Goal: Transaction & Acquisition: Purchase product/service

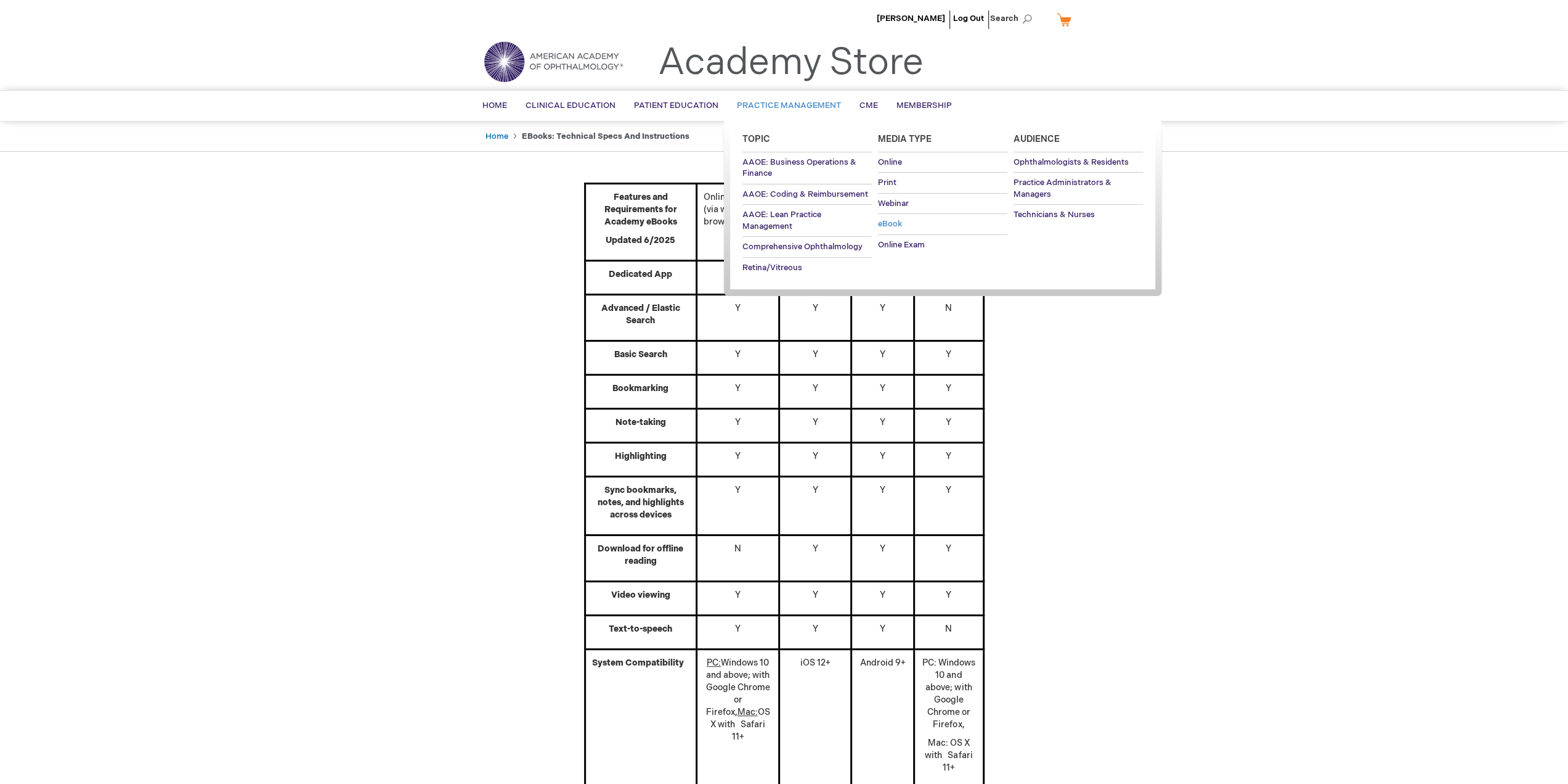
click at [889, 219] on span "eBook" at bounding box center [890, 224] width 24 height 10
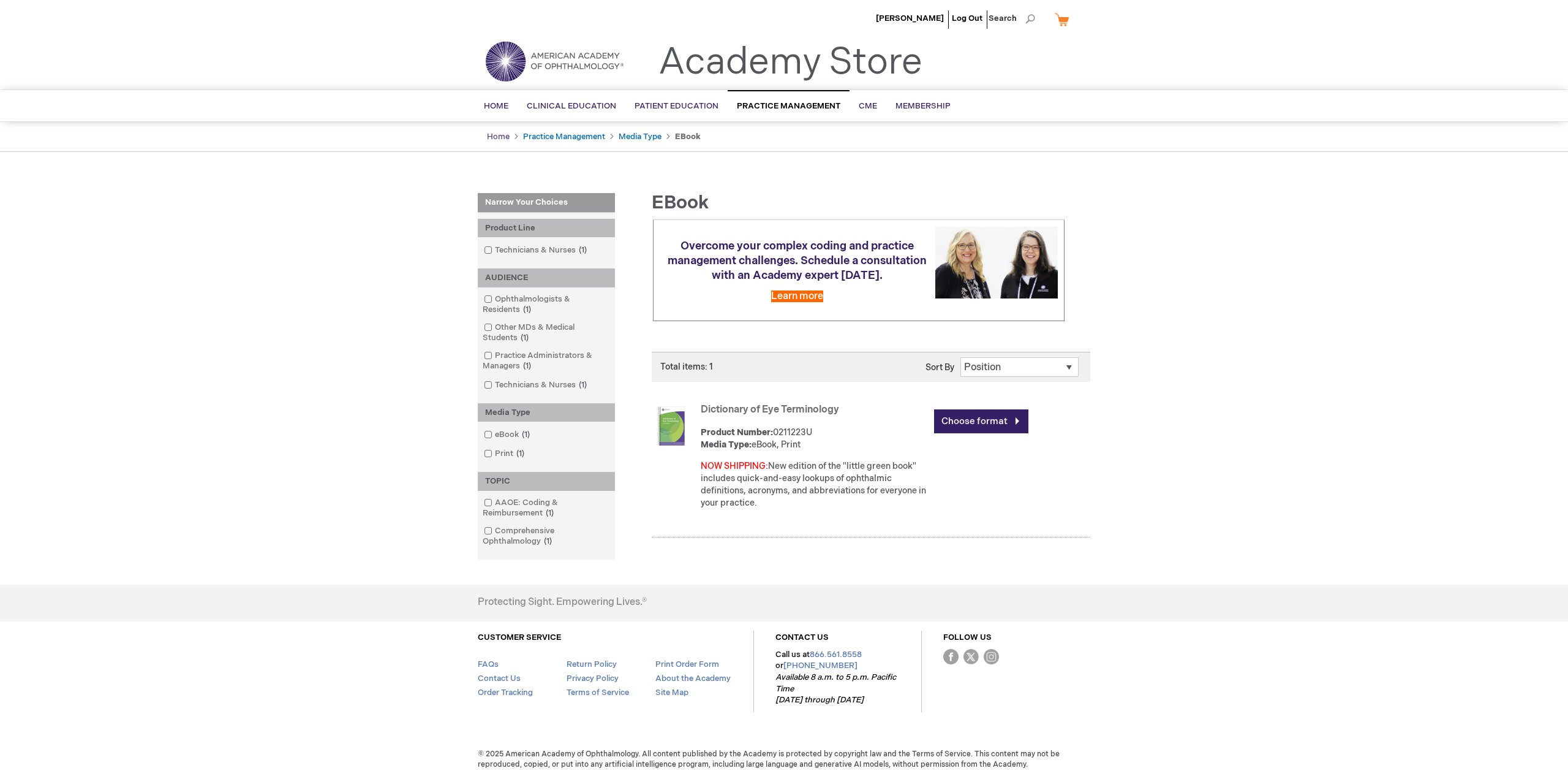
click at [505, 137] on link "Home" at bounding box center [498, 136] width 23 height 10
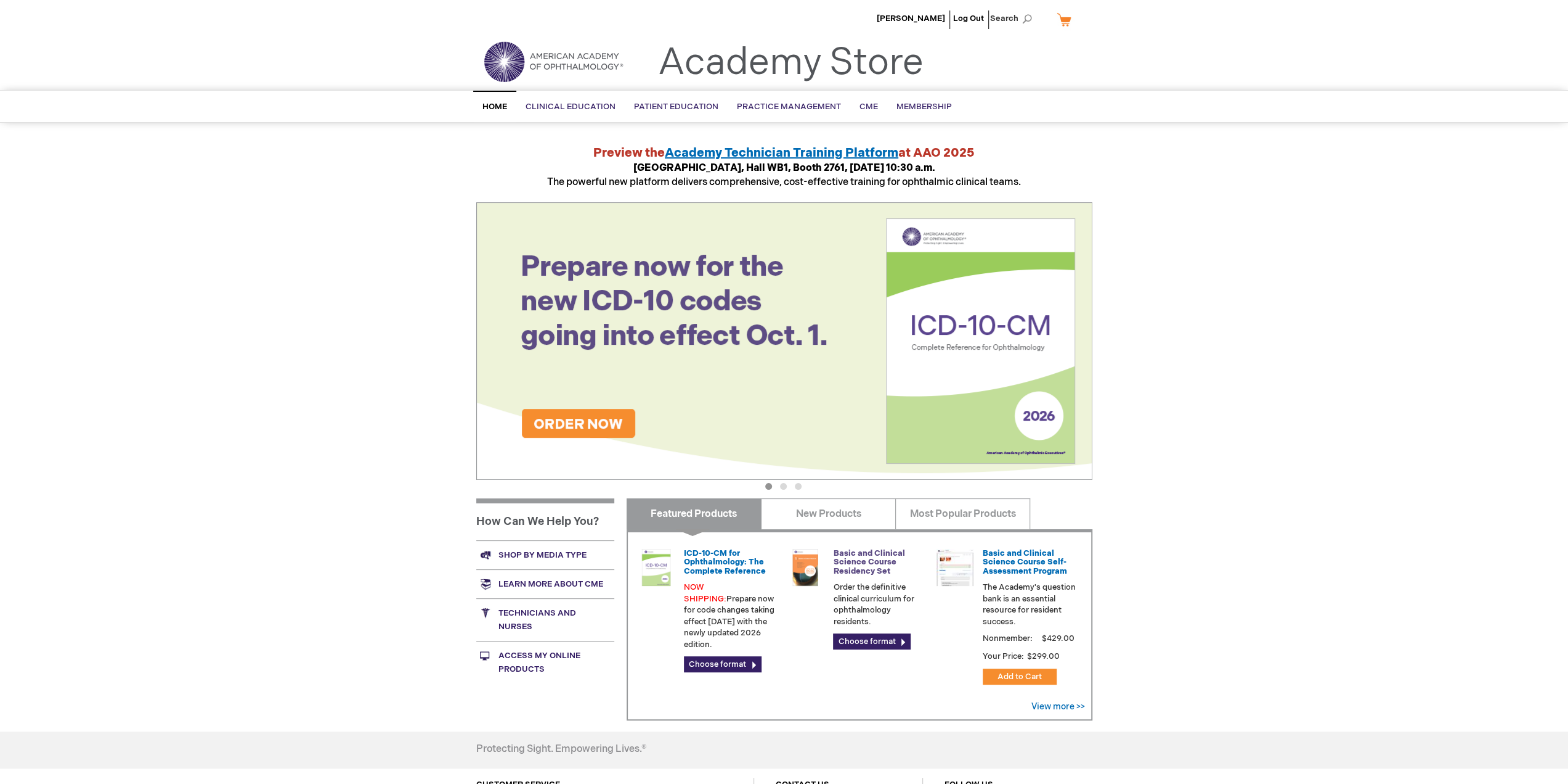
click at [856, 560] on link "Basic and Clinical Science Course Residency Set" at bounding box center [869, 562] width 72 height 28
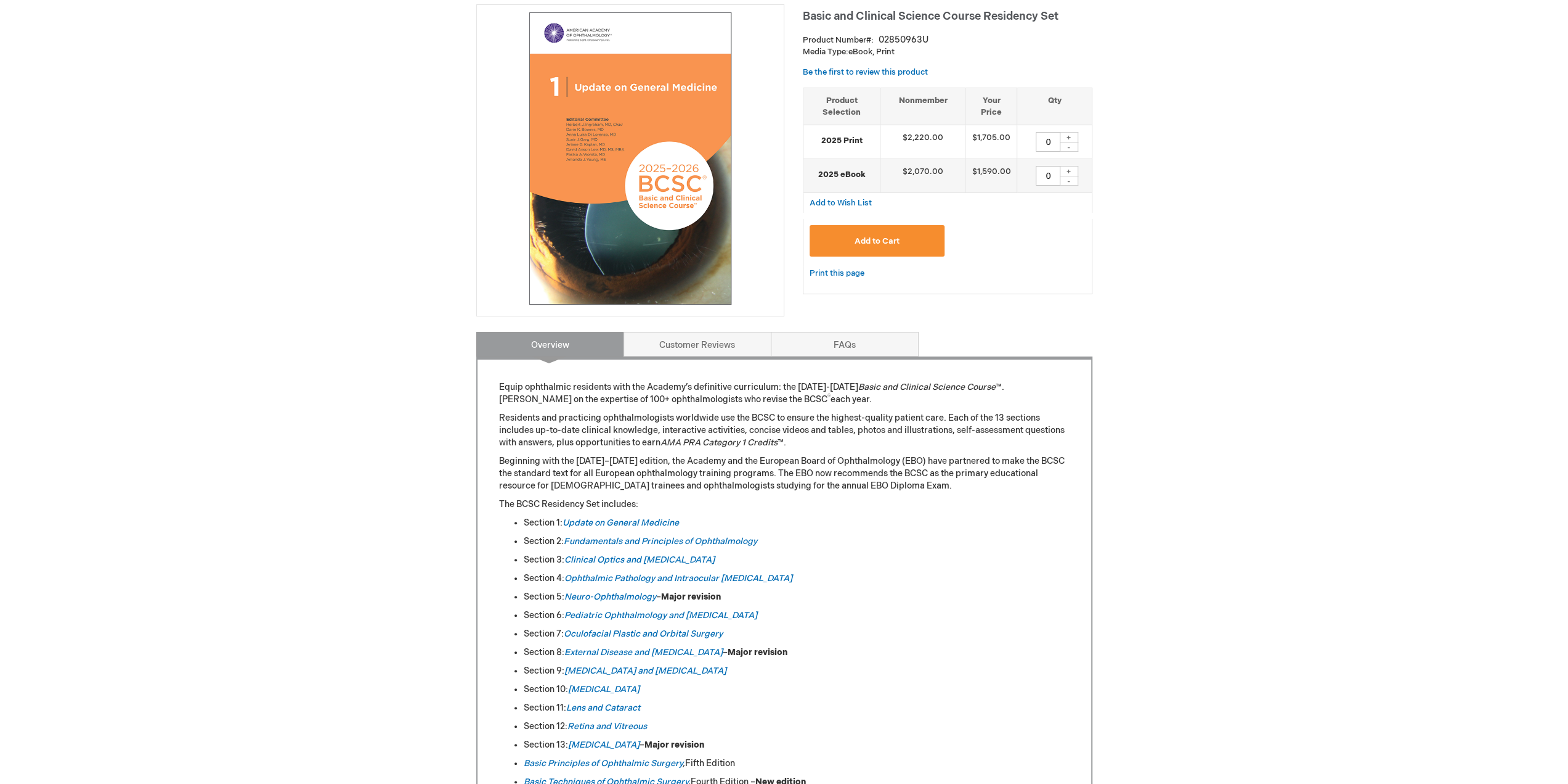
scroll to position [246, 0]
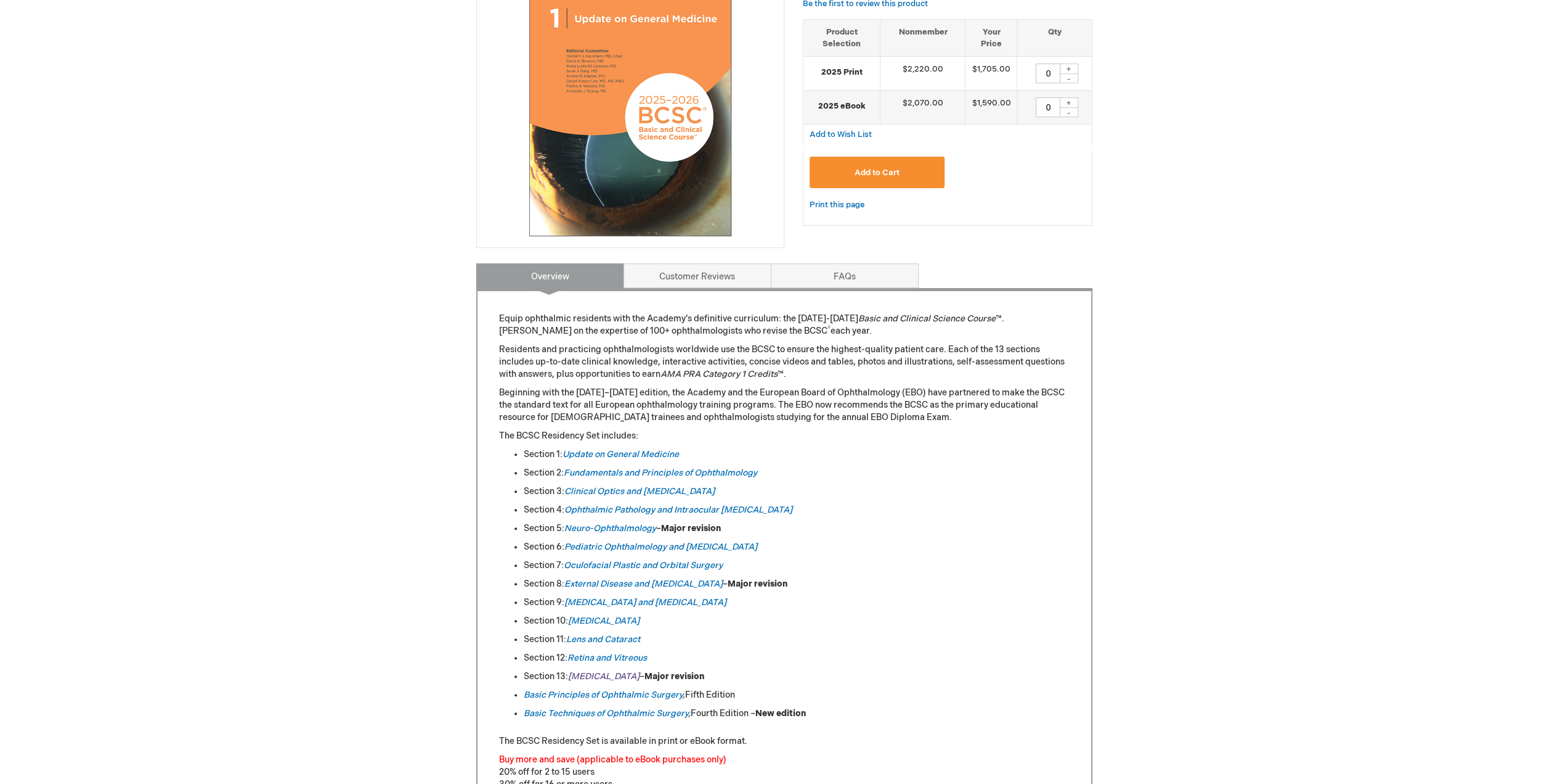
click at [582, 675] on em "[MEDICAL_DATA]" at bounding box center [604, 675] width 72 height 11
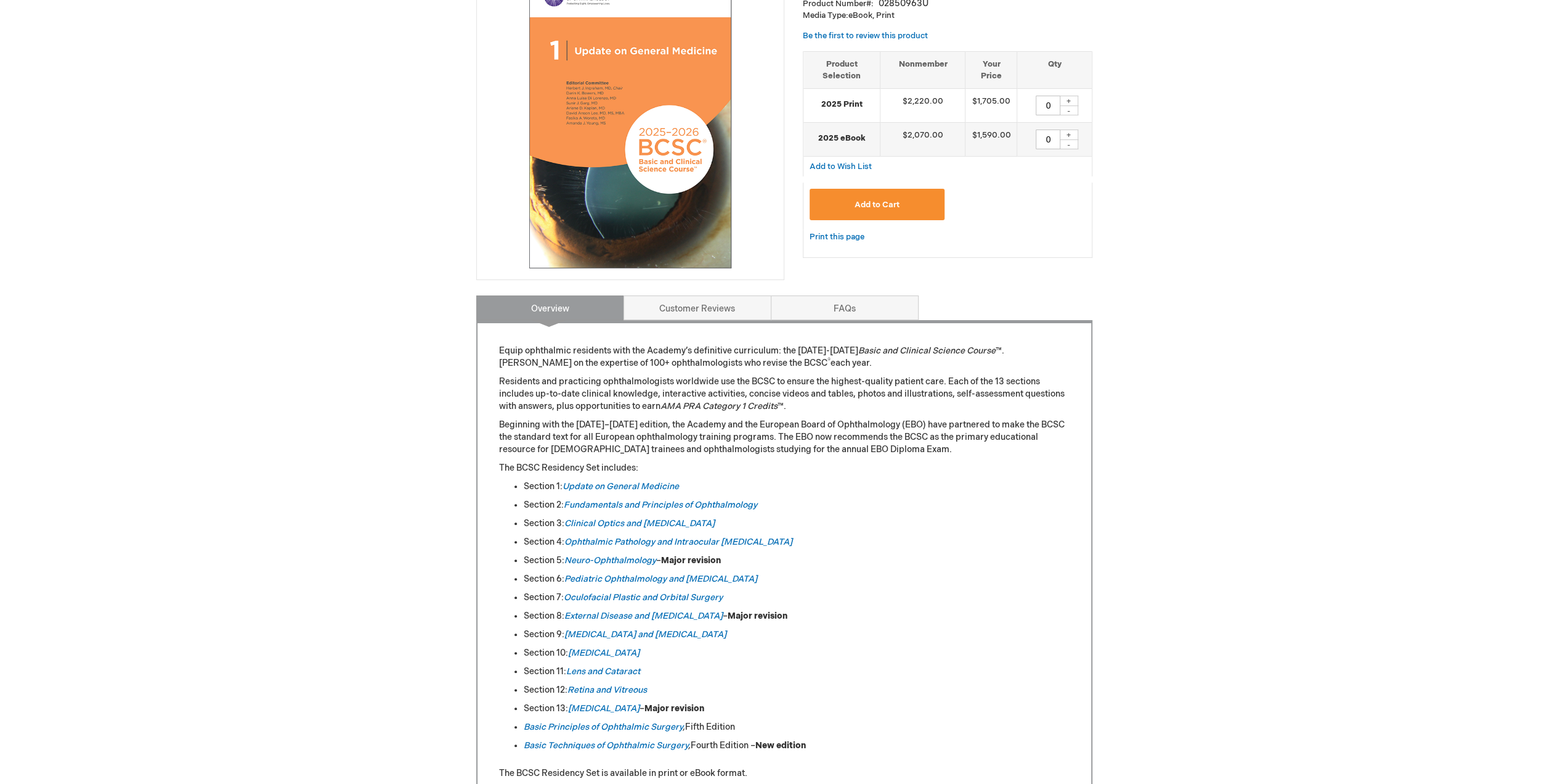
scroll to position [308, 0]
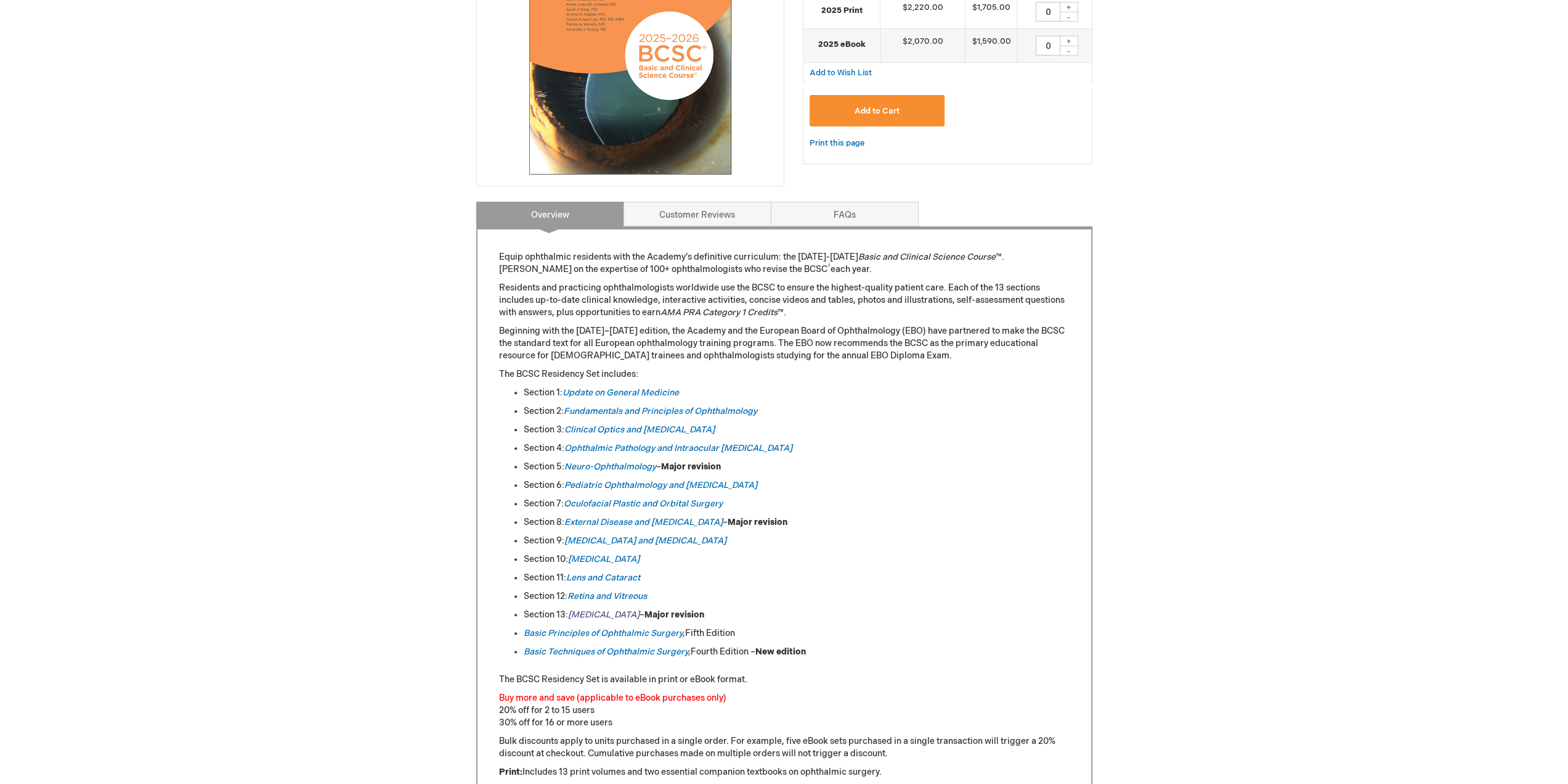
click at [578, 613] on em "Refractive Surgery" at bounding box center [604, 614] width 72 height 11
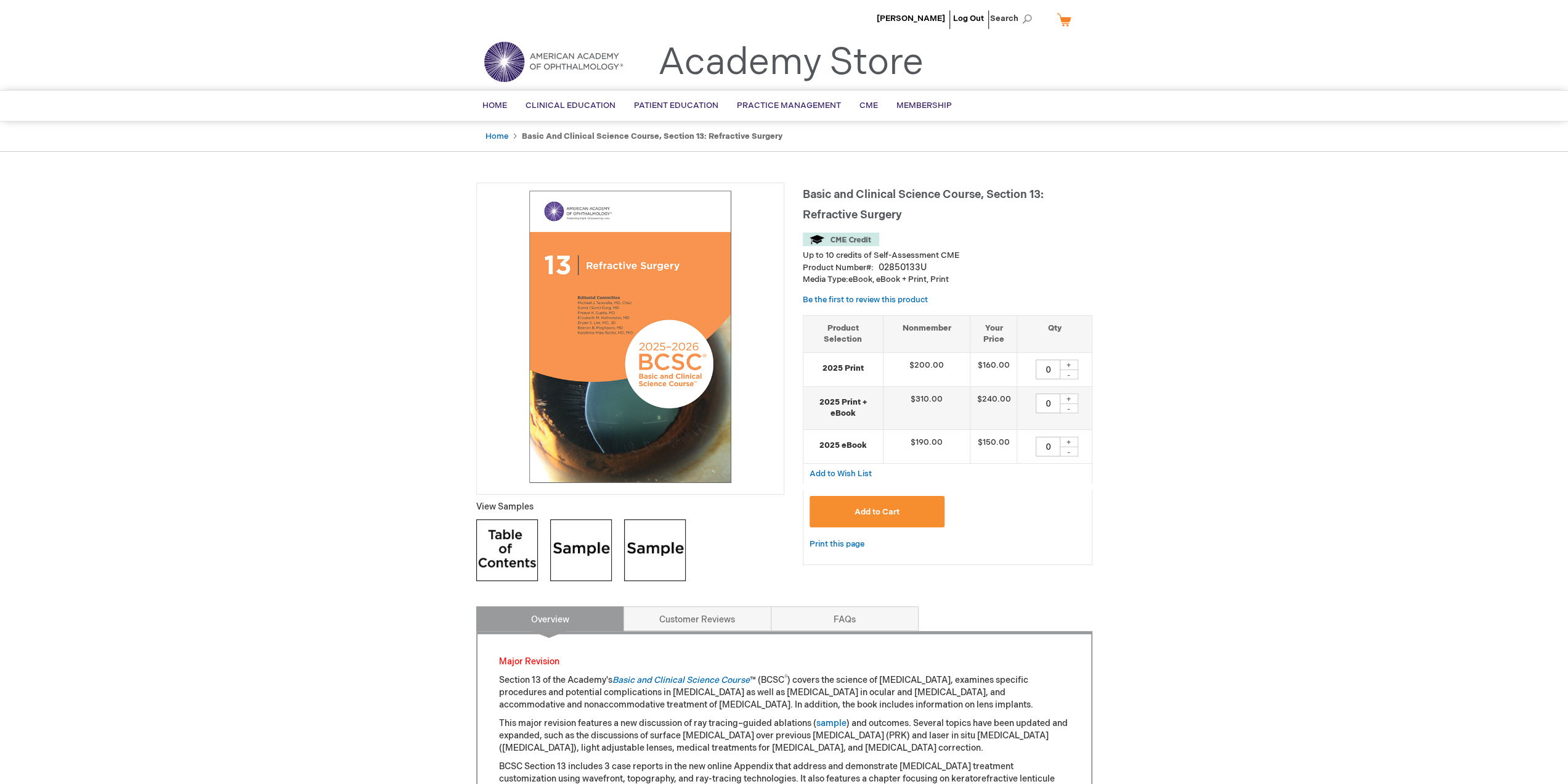
click at [1073, 441] on div "+" at bounding box center [1069, 441] width 19 height 11
type input "1"
click at [896, 510] on span "Add to Cart" at bounding box center [877, 512] width 45 height 10
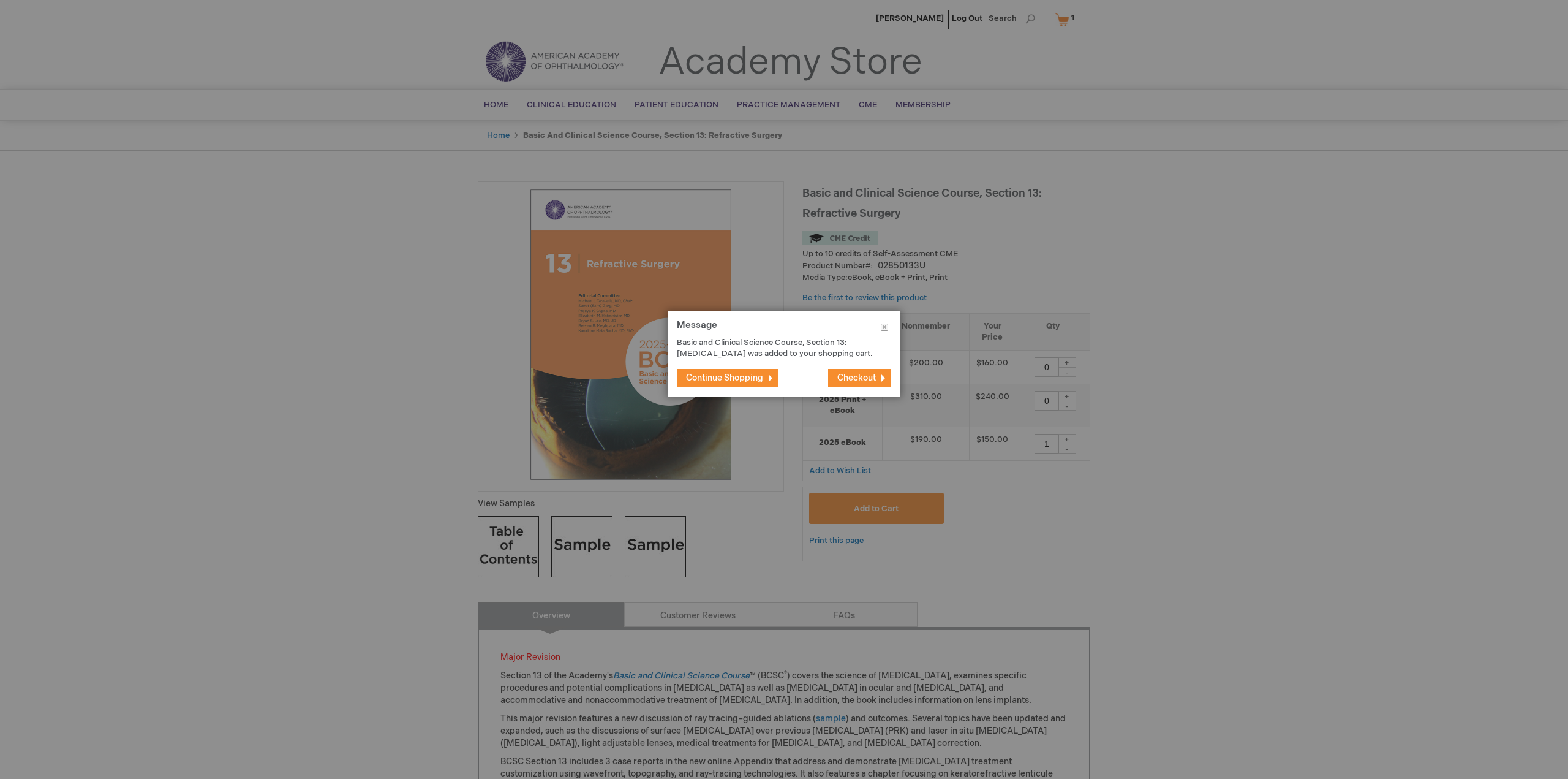
click at [860, 383] on span "Checkout" at bounding box center [857, 377] width 39 height 11
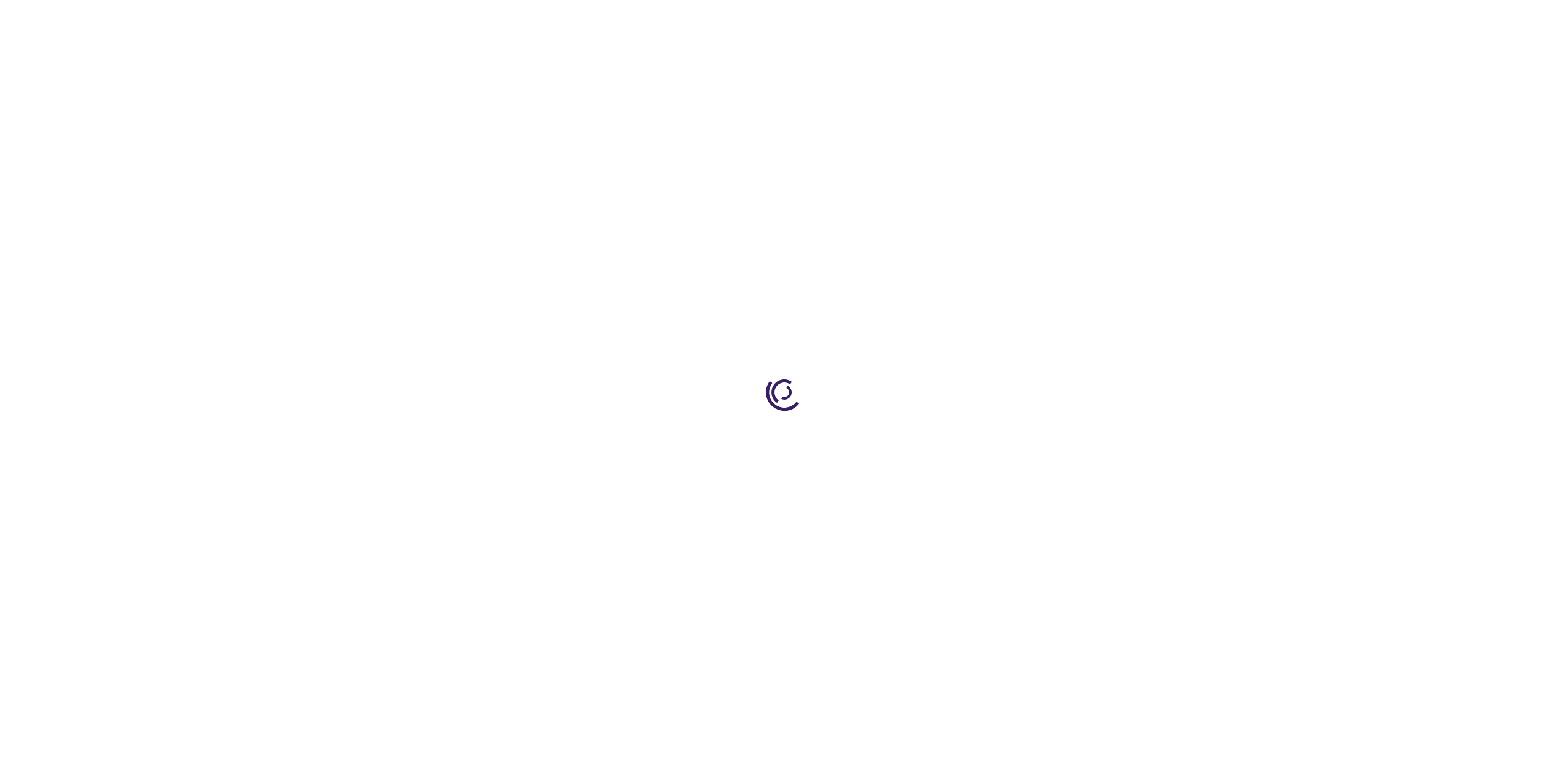
select select "US"
select select "62"
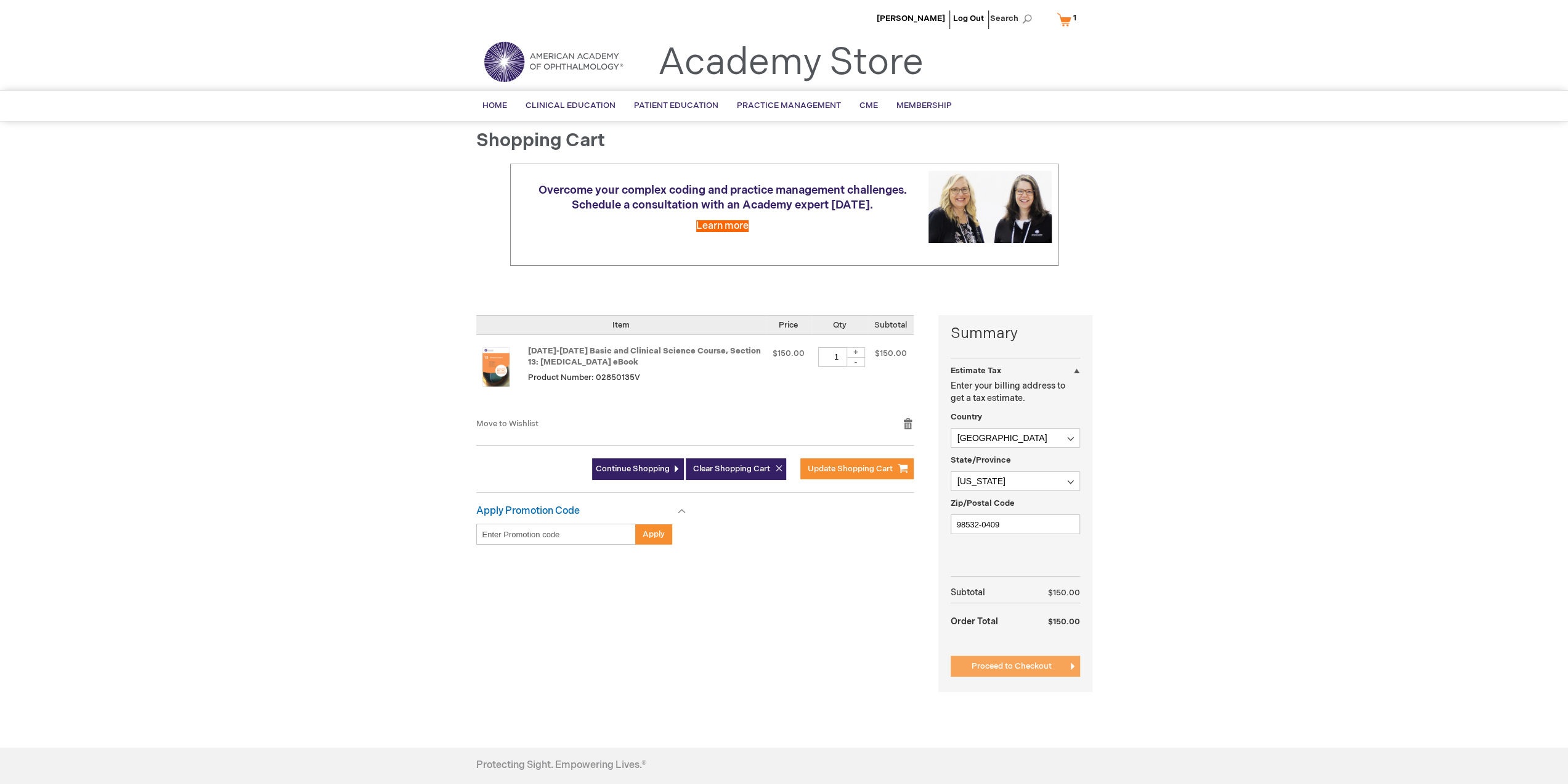
click at [1000, 666] on span "Proceed to Checkout" at bounding box center [1012, 666] width 80 height 10
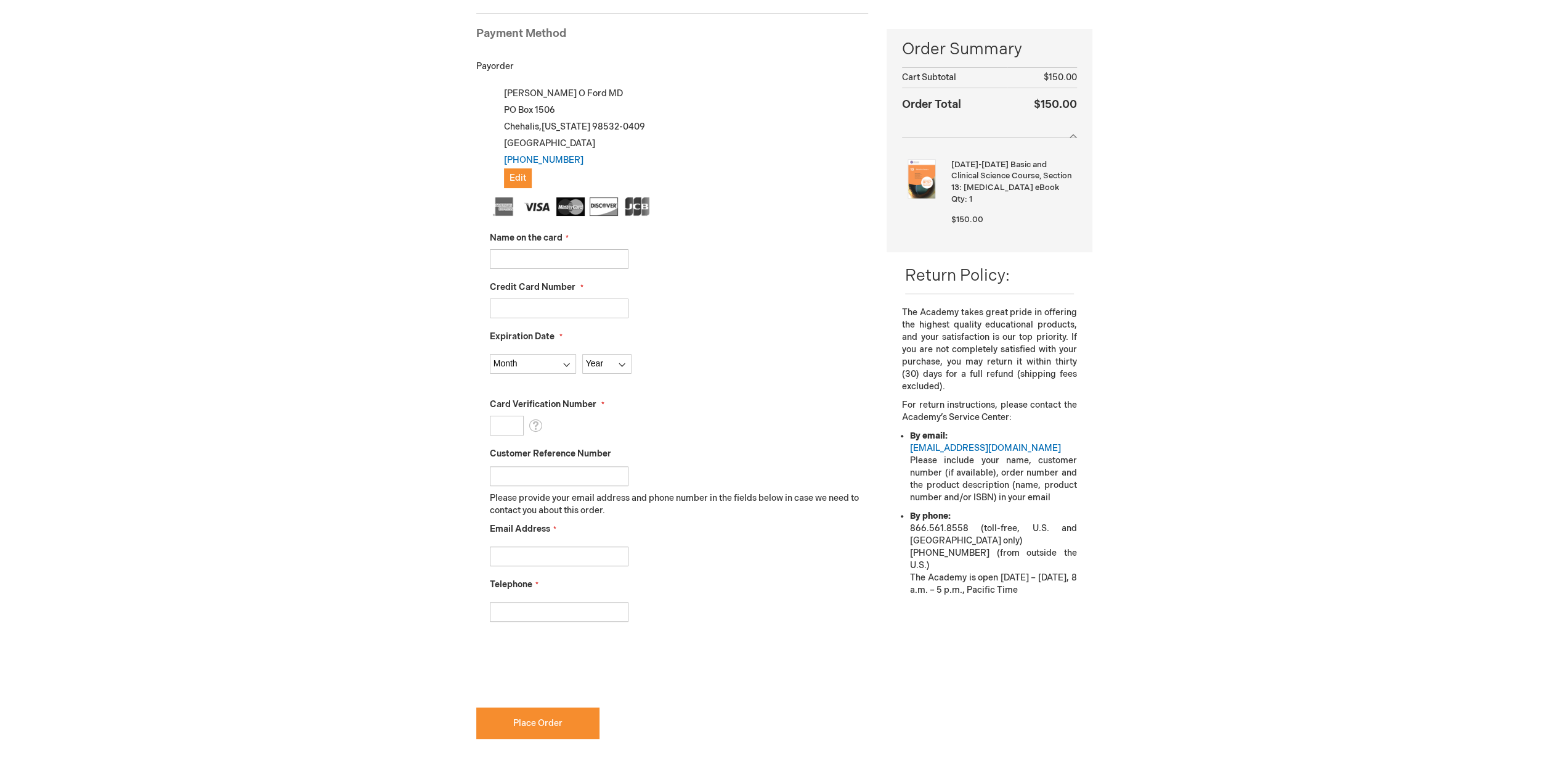
type input "Robert O Ford"
type input "4147400413935733"
select select "12"
select select "2028"
click at [510, 425] on input "Card Verification Number" at bounding box center [507, 425] width 34 height 20
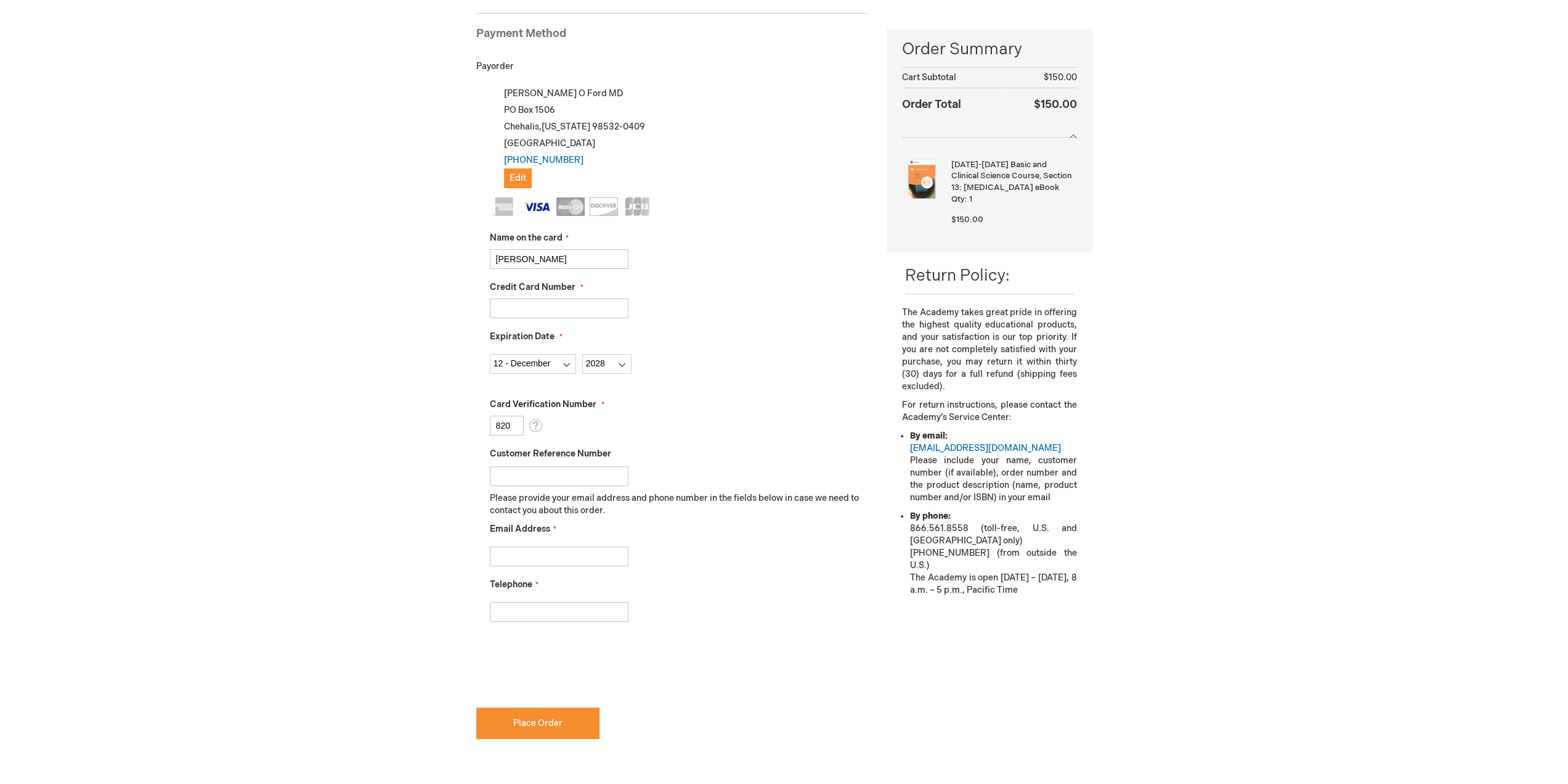
type input "820"
type input "robert.ford@pcli.com"
click at [598, 614] on input "Telephone" at bounding box center [559, 612] width 139 height 20
type input "3608270003"
checkbox input "true"
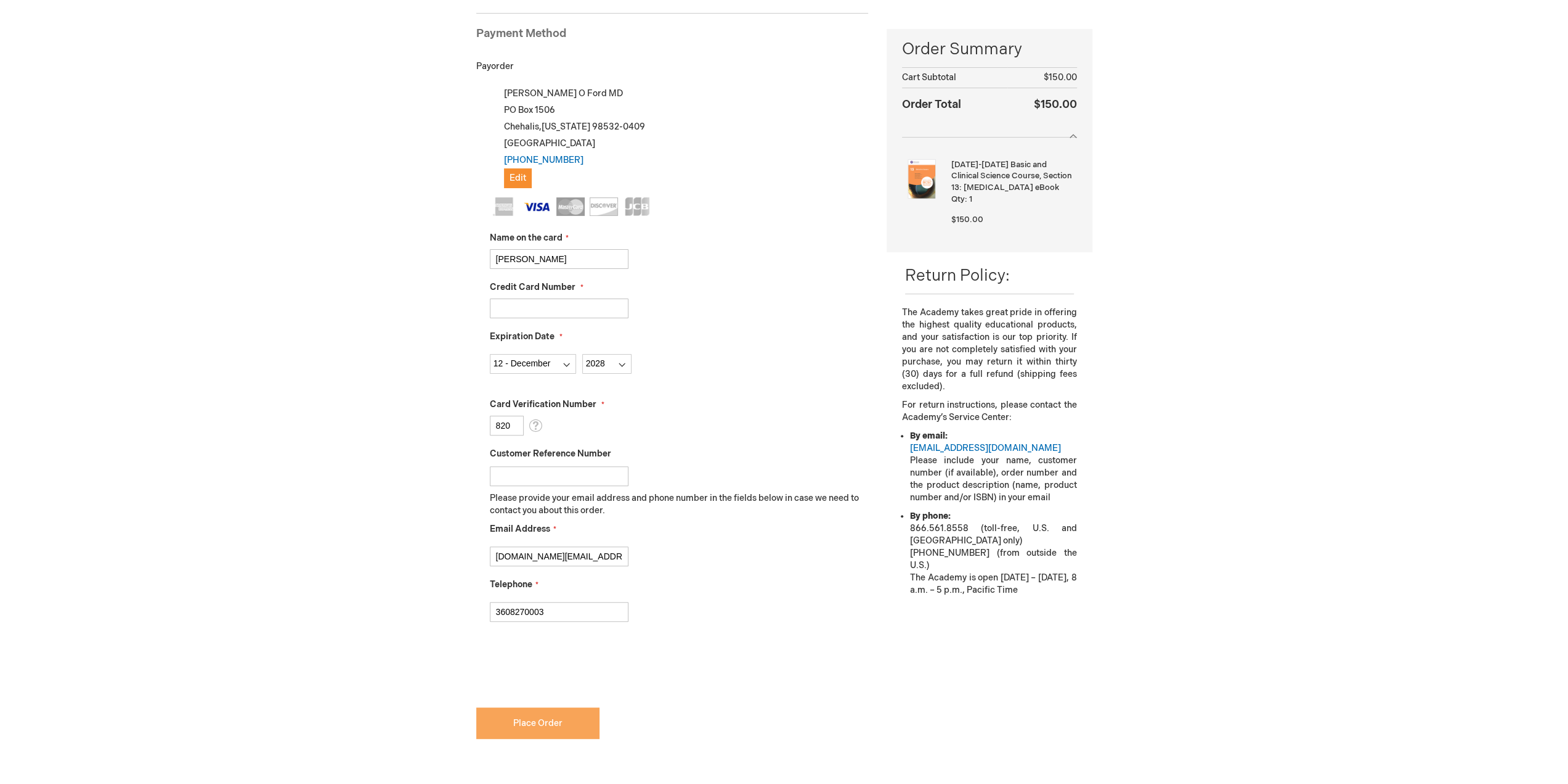
click at [547, 723] on span "Place Order" at bounding box center [538, 723] width 49 height 11
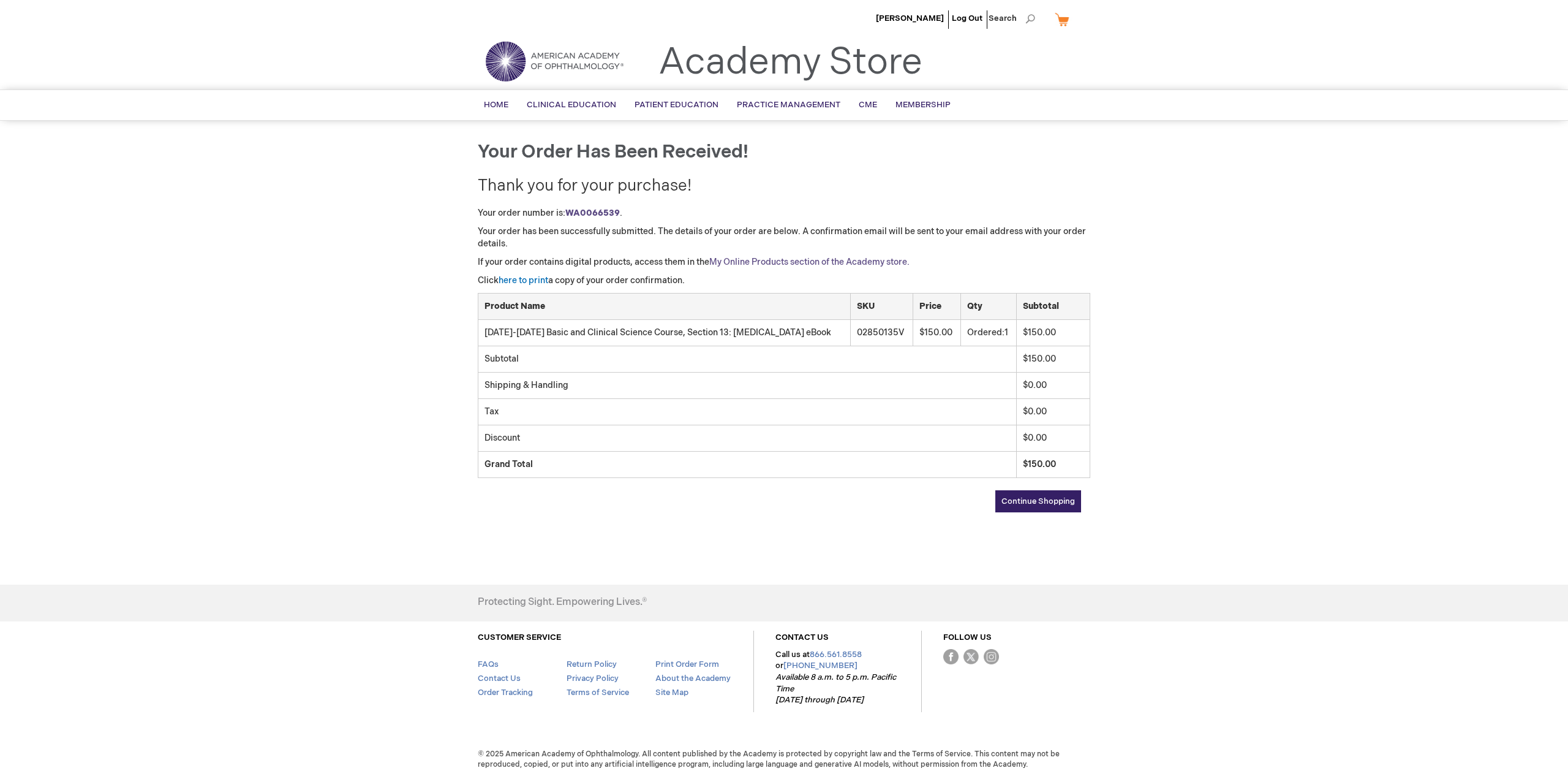
click at [768, 262] on link "My Online Products section of the Academy store." at bounding box center [809, 262] width 200 height 11
